Goal: Navigation & Orientation: Find specific page/section

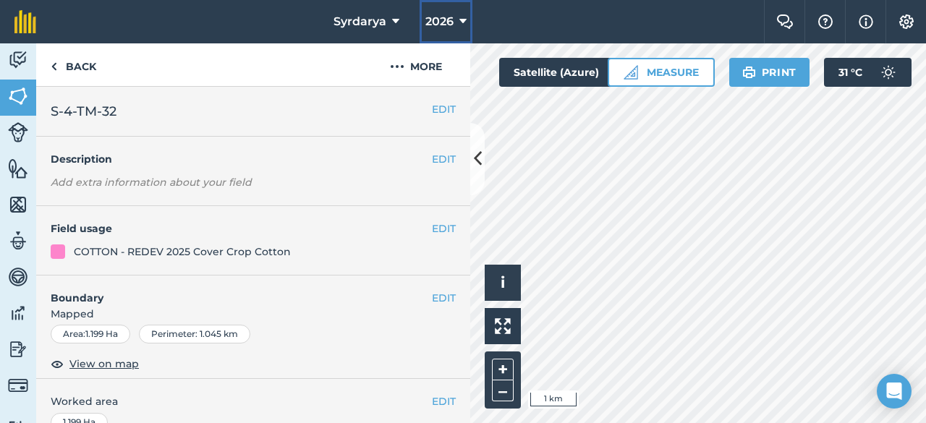
click at [440, 25] on span "2026" at bounding box center [440, 21] width 28 height 17
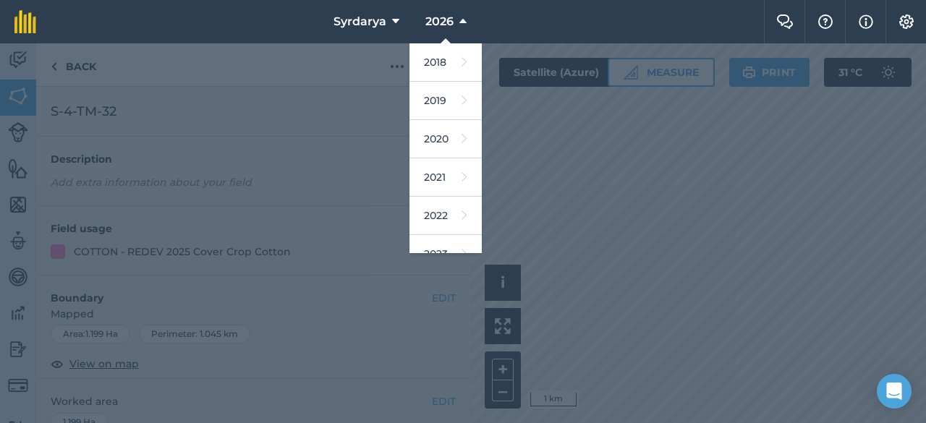
click at [539, 186] on div at bounding box center [463, 233] width 926 height 380
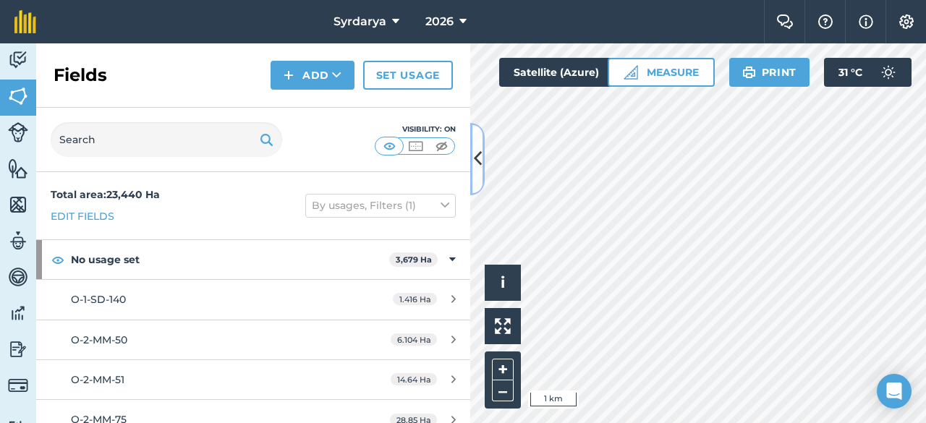
click at [479, 165] on icon at bounding box center [478, 158] width 8 height 25
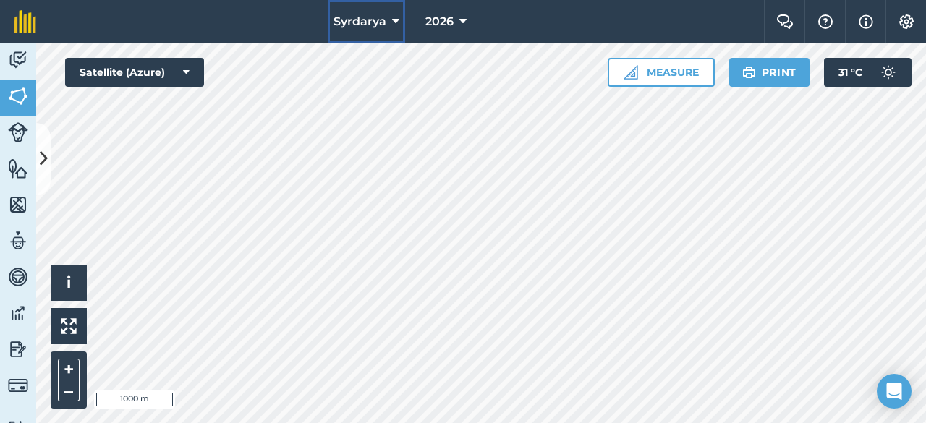
click at [390, 22] on button "Syrdarya" at bounding box center [366, 21] width 77 height 43
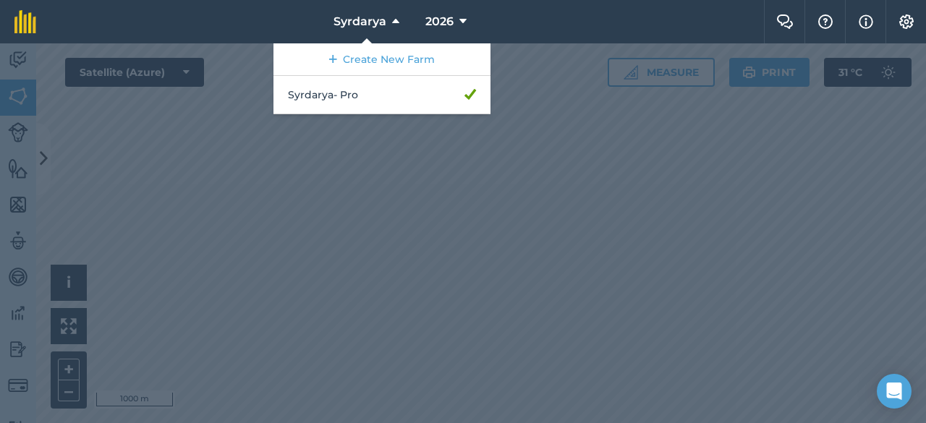
click at [329, 242] on div at bounding box center [463, 233] width 926 height 380
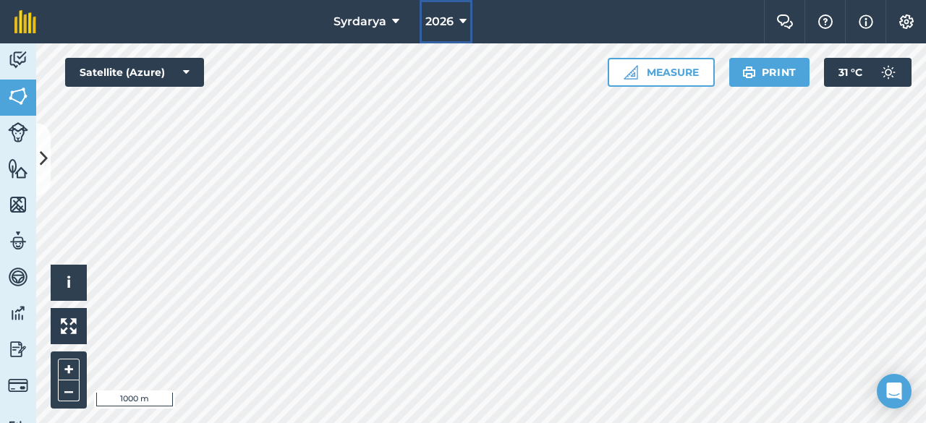
click at [463, 28] on icon at bounding box center [463, 21] width 7 height 17
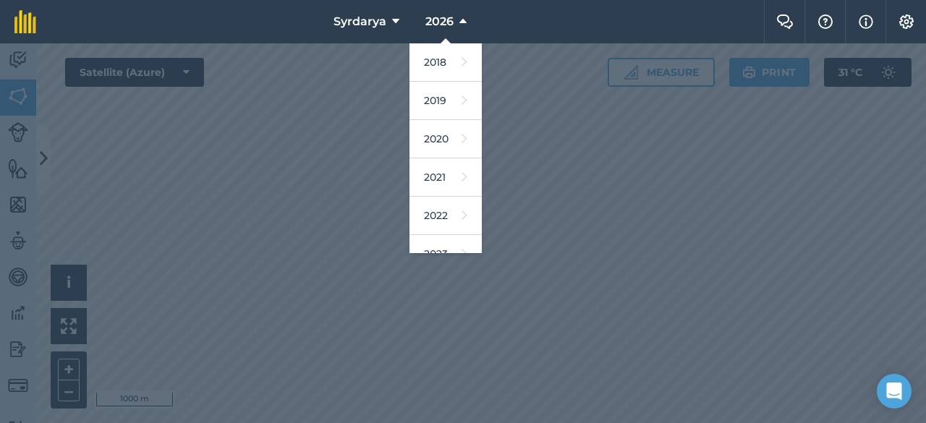
click at [608, 304] on div at bounding box center [463, 233] width 926 height 380
